Goal: Find specific page/section: Find specific page/section

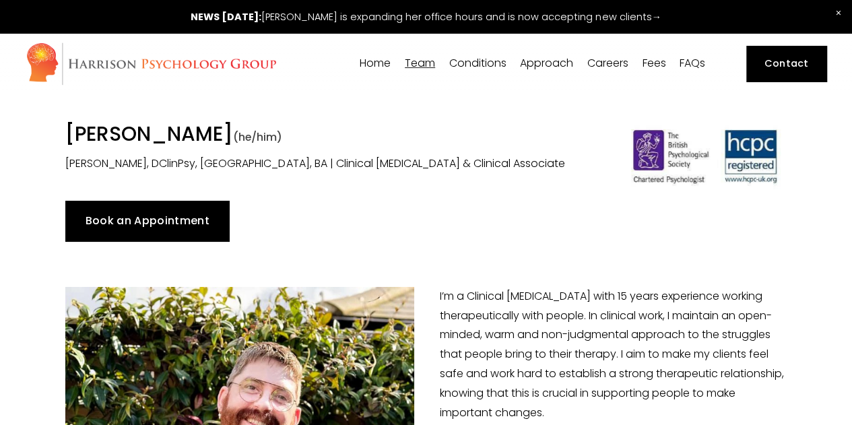
click at [420, 60] on span "Team" at bounding box center [420, 63] width 30 height 11
click at [488, 64] on span "Conditions" at bounding box center [477, 63] width 57 height 11
click at [81, 55] on img at bounding box center [151, 64] width 251 height 44
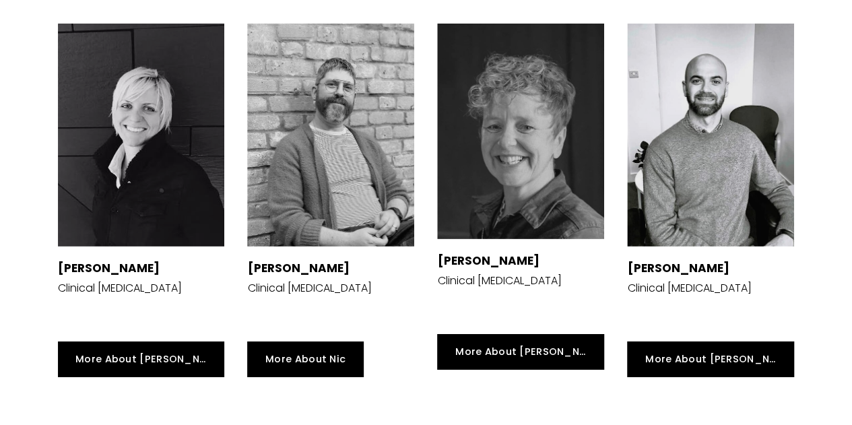
scroll to position [2088, 0]
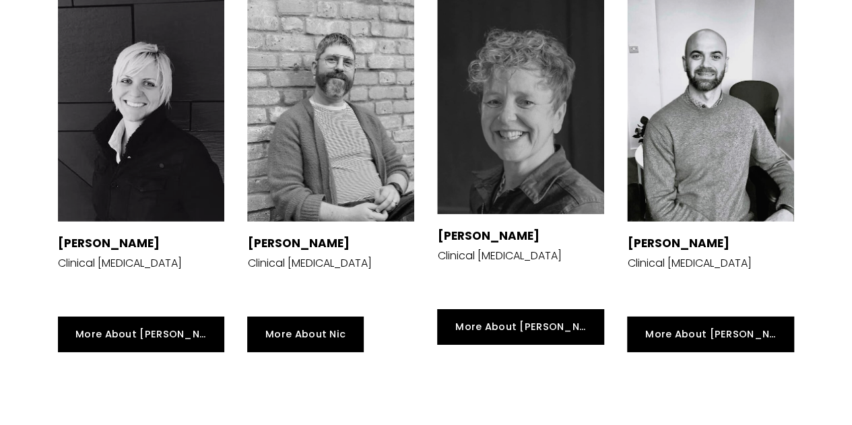
click at [451, 228] on strong "[PERSON_NAME]" at bounding box center [488, 236] width 102 height 16
click at [477, 123] on div at bounding box center [520, 107] width 167 height 216
